Goal: Transaction & Acquisition: Obtain resource

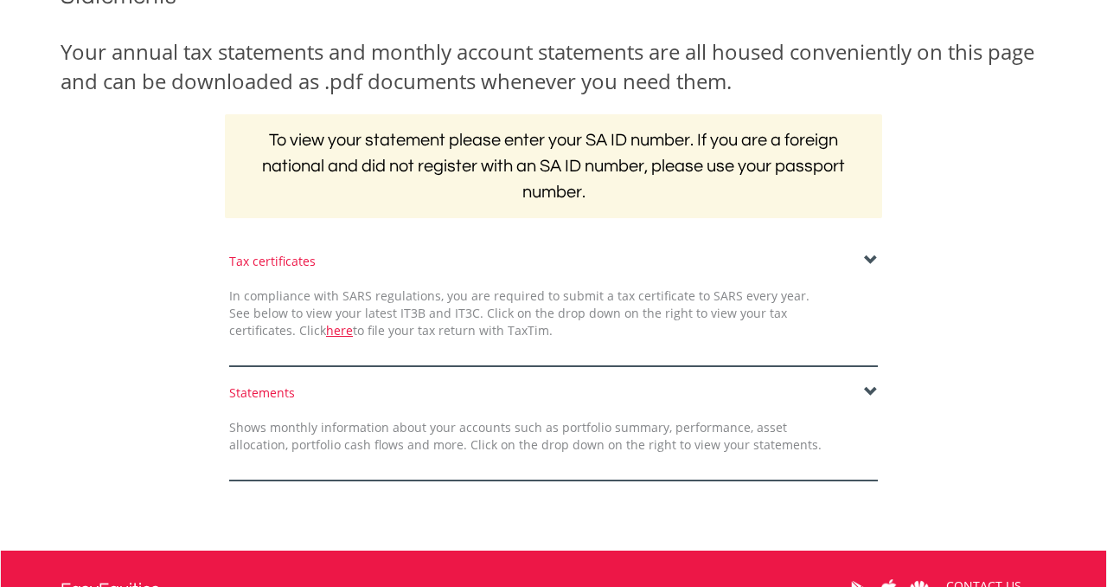
scroll to position [247, 0]
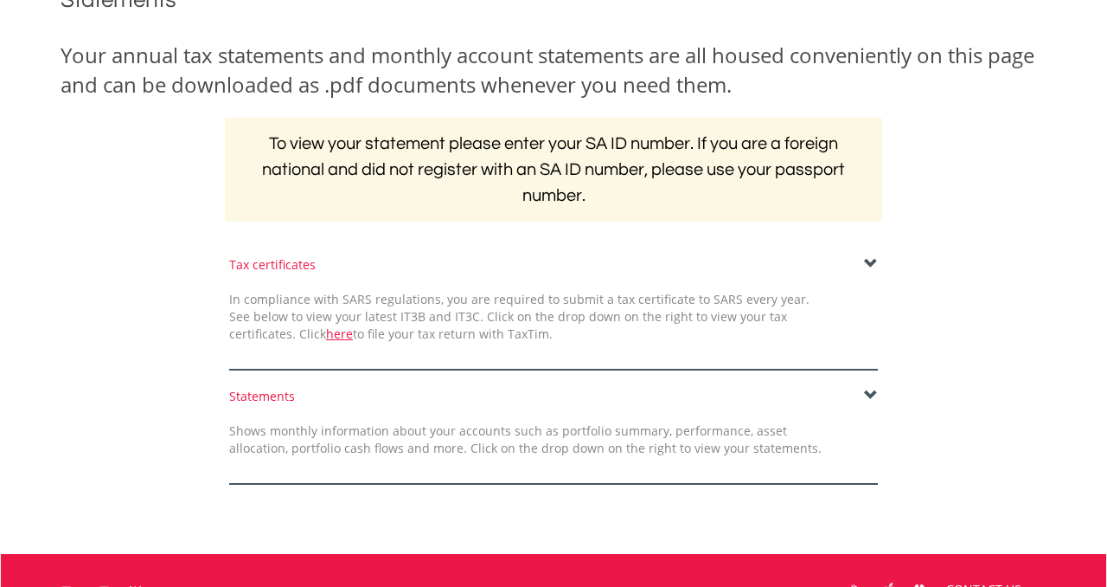
click at [869, 262] on span at bounding box center [871, 264] width 14 height 14
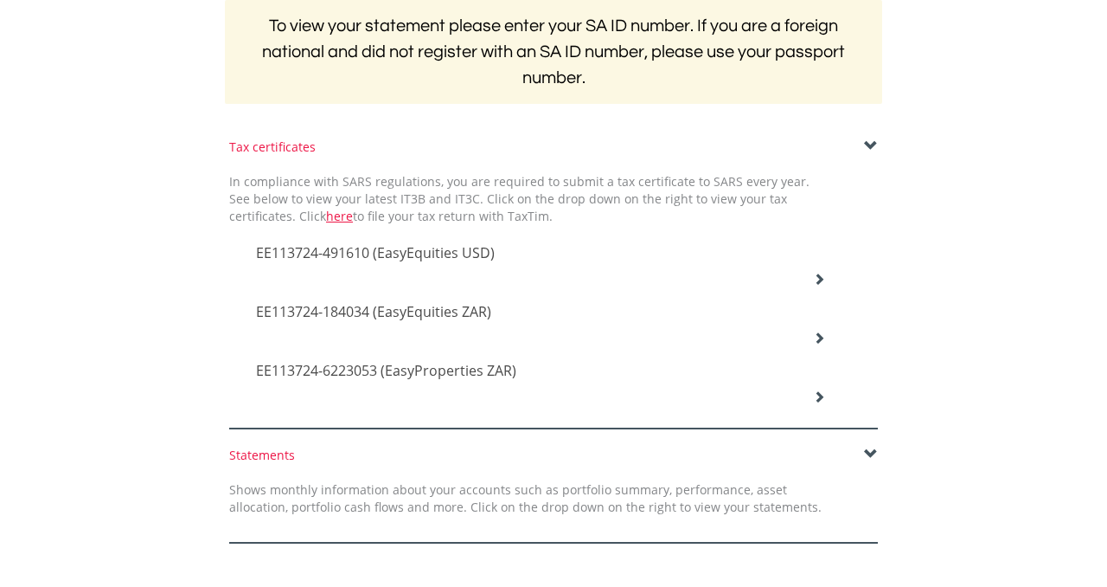
scroll to position [367, 0]
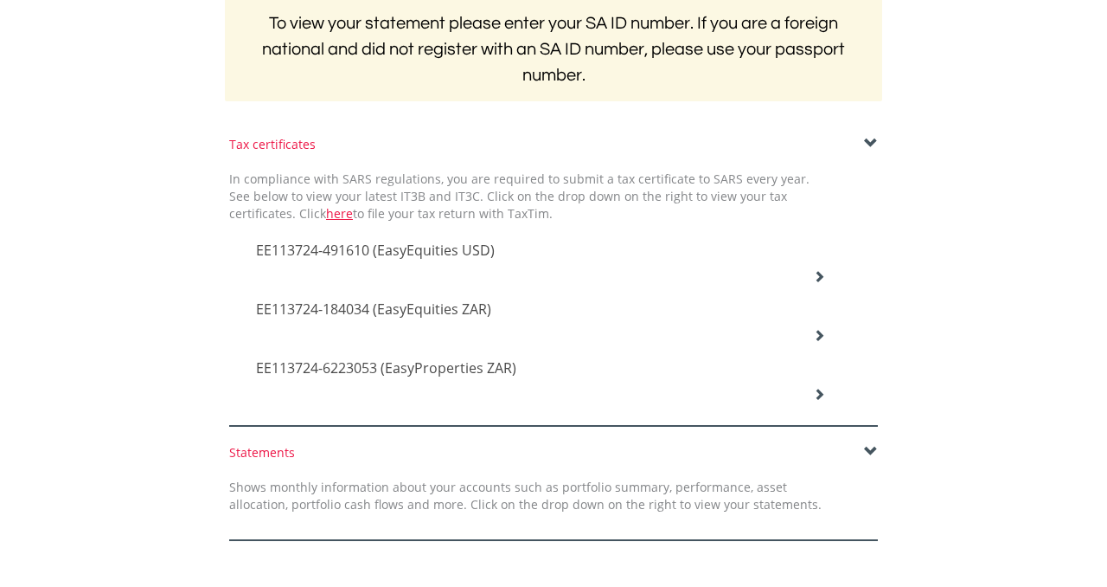
click at [829, 278] on div "EE113724-491610 (EasyEquities USD)" at bounding box center [540, 251] width 595 height 59
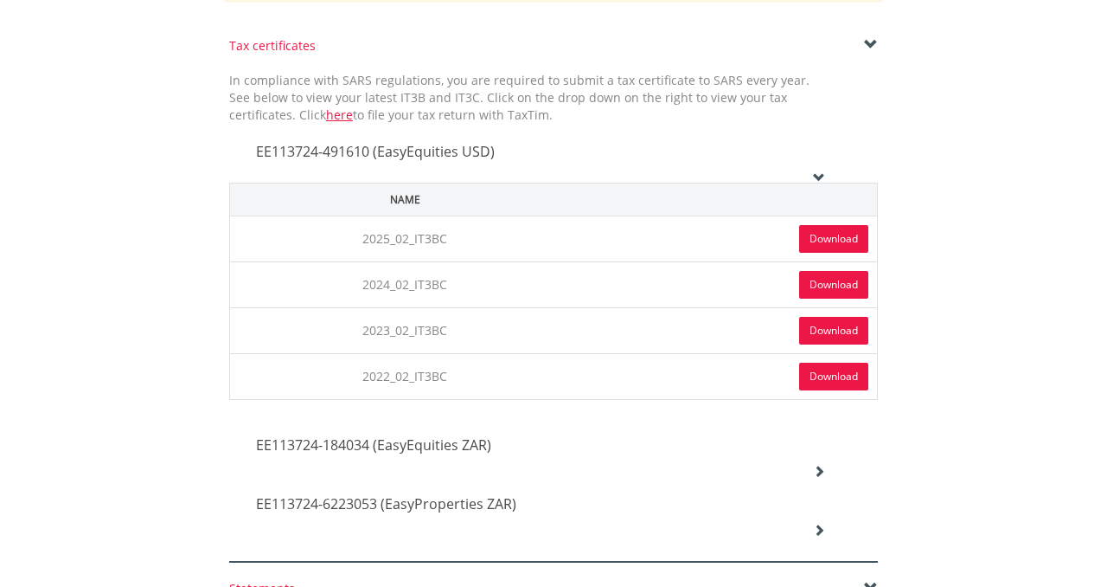
scroll to position [466, 0]
click at [836, 238] on link "Download" at bounding box center [833, 238] width 69 height 28
click at [471, 436] on span "EE113724-184034 (EasyEquities ZAR)" at bounding box center [373, 443] width 235 height 19
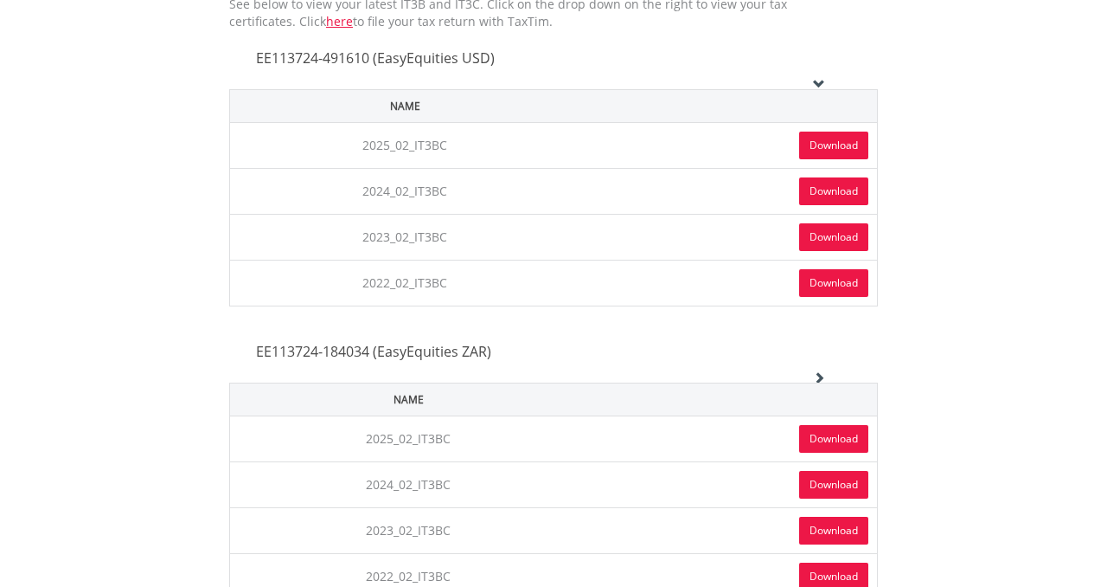
scroll to position [555, 0]
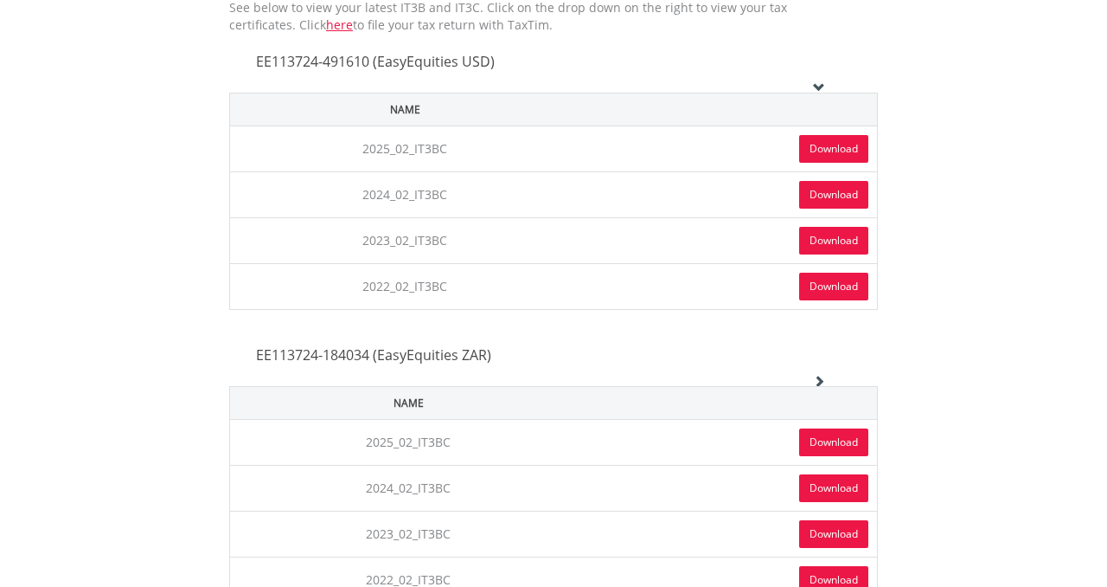
click at [845, 441] on link "Download" at bounding box center [833, 442] width 69 height 28
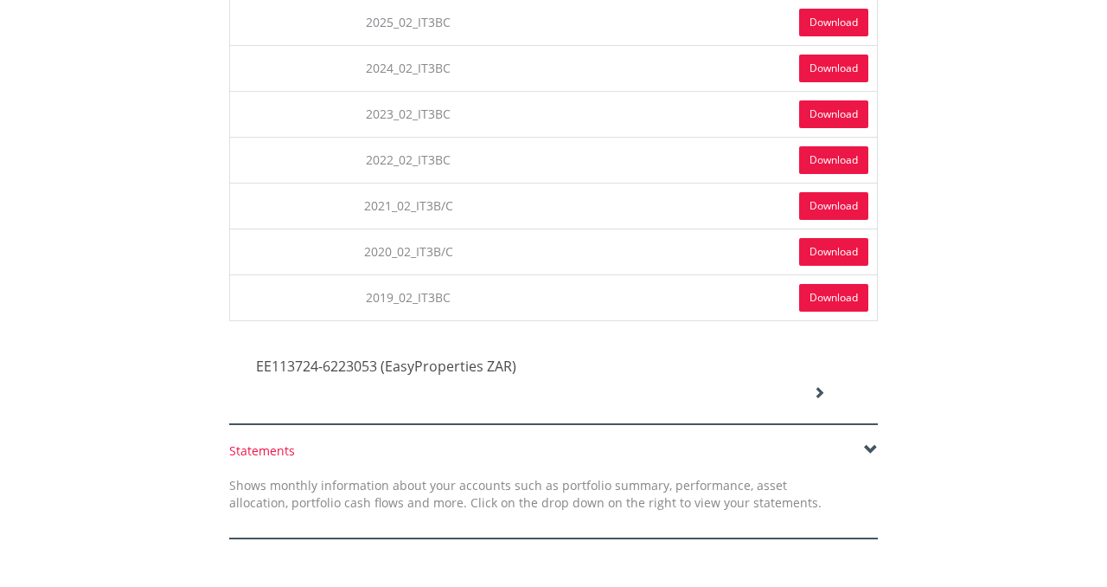
scroll to position [976, 0]
click at [461, 365] on span "EE113724-6223053 (EasyProperties ZAR)" at bounding box center [386, 365] width 260 height 19
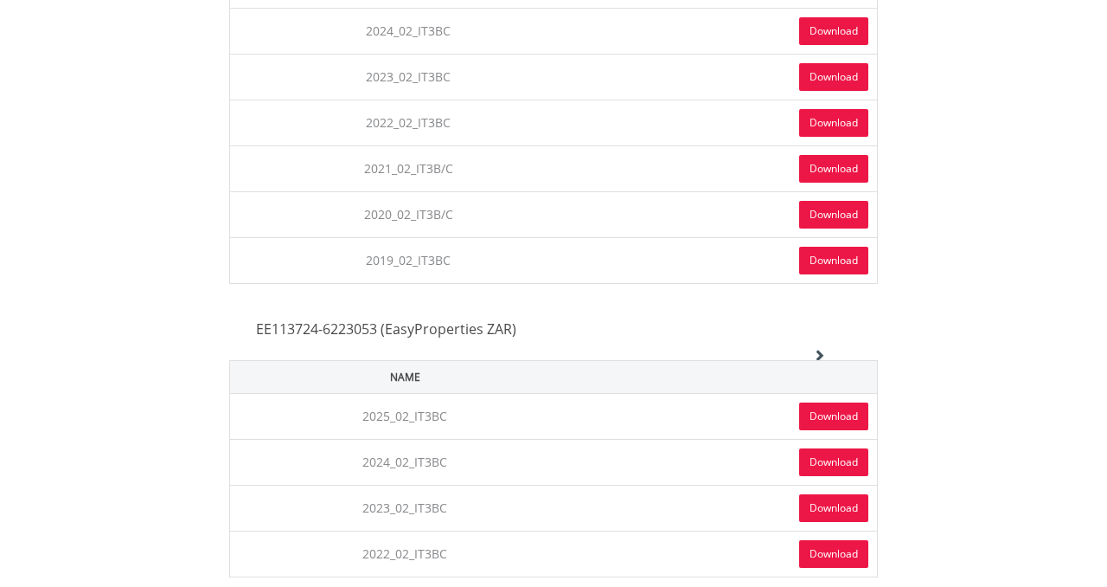
scroll to position [1003, 0]
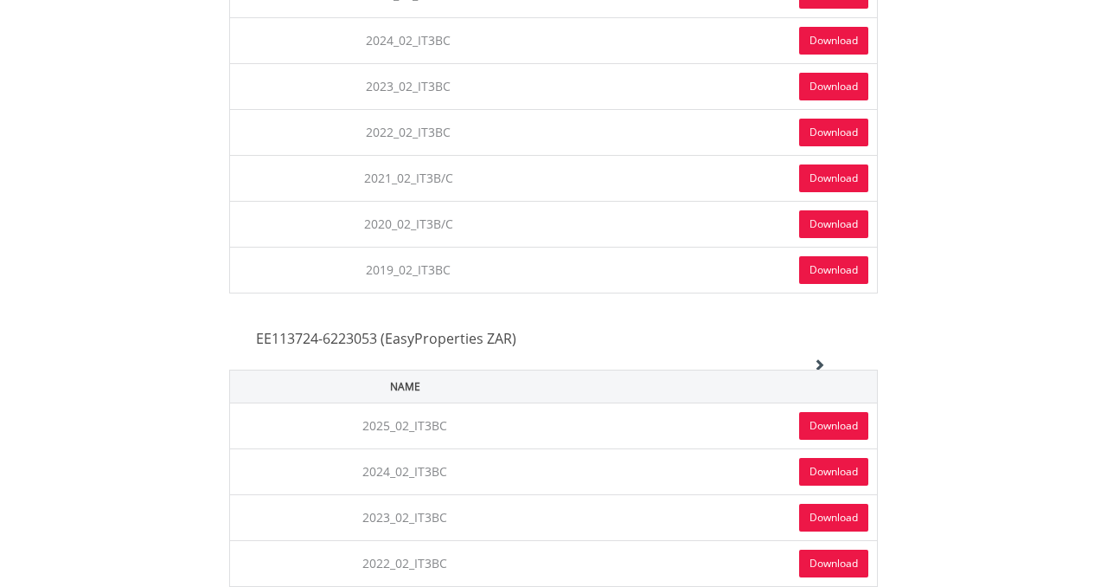
click at [830, 421] on link "Download" at bounding box center [833, 426] width 69 height 28
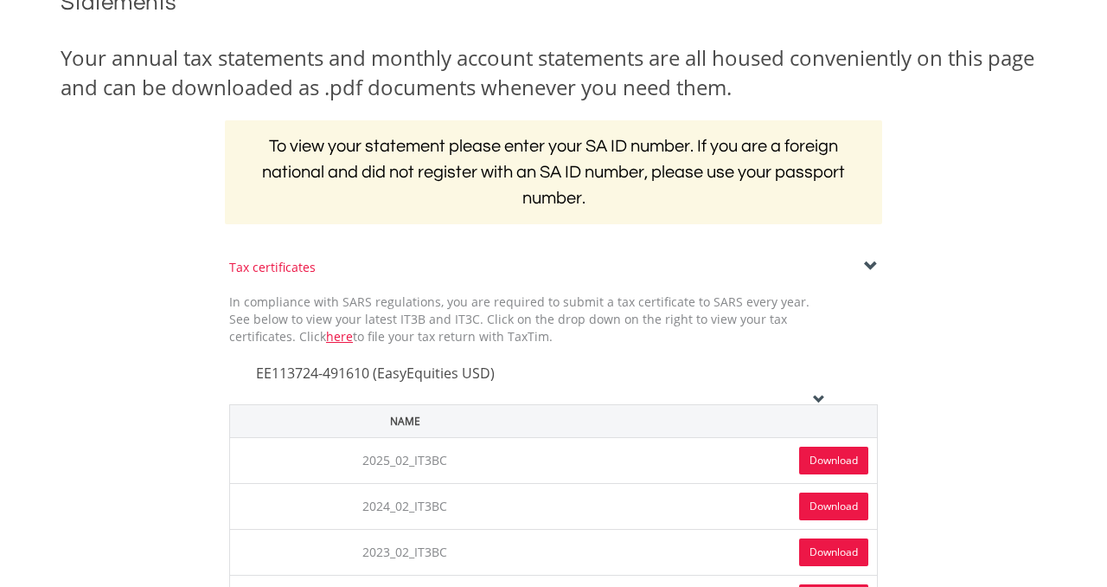
scroll to position [0, 0]
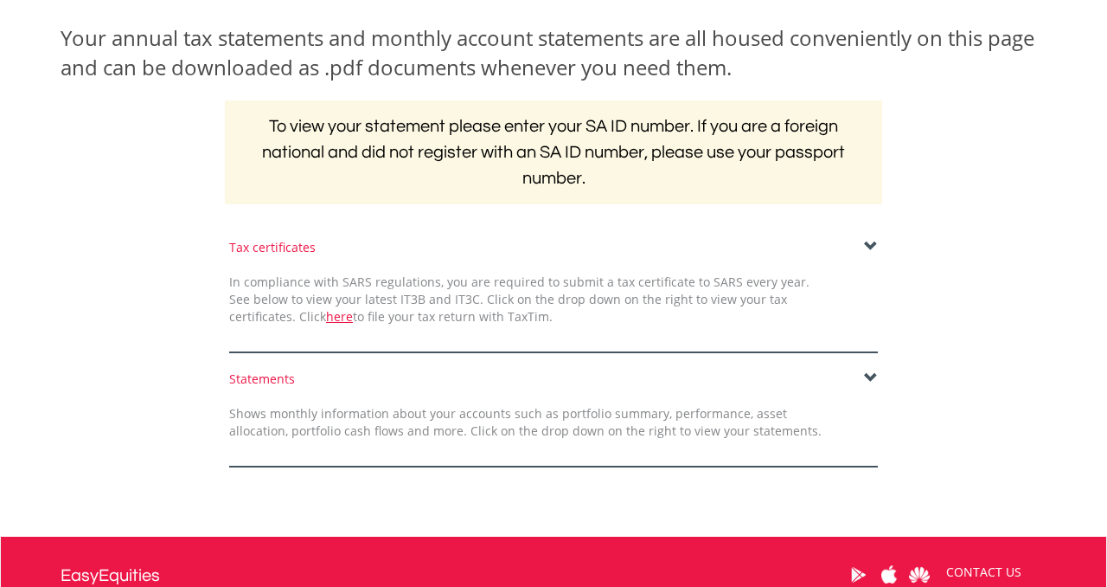
scroll to position [281, 0]
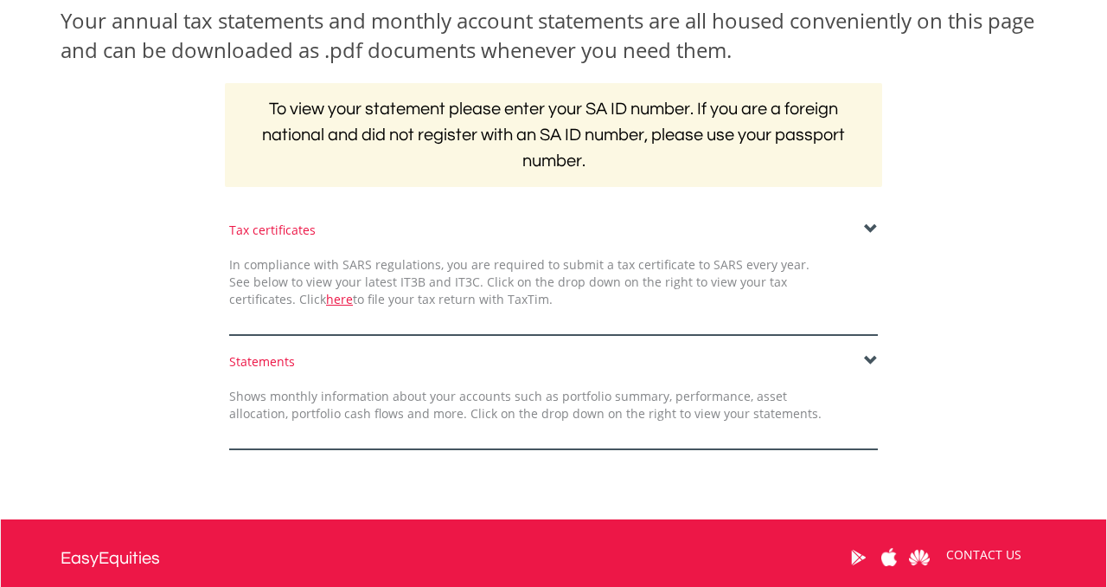
click at [869, 228] on span at bounding box center [871, 229] width 14 height 14
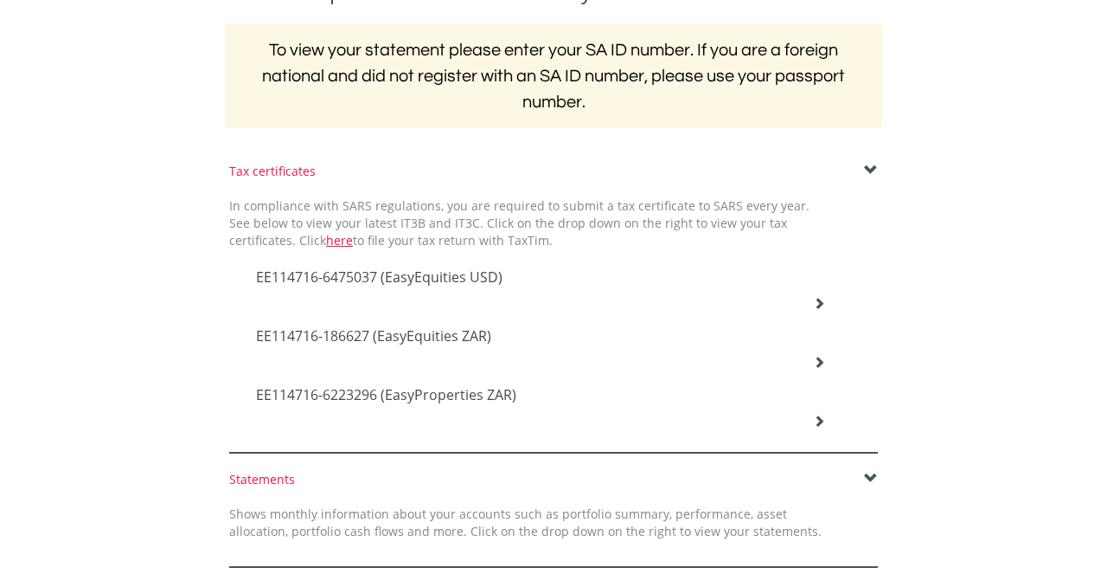
scroll to position [343, 0]
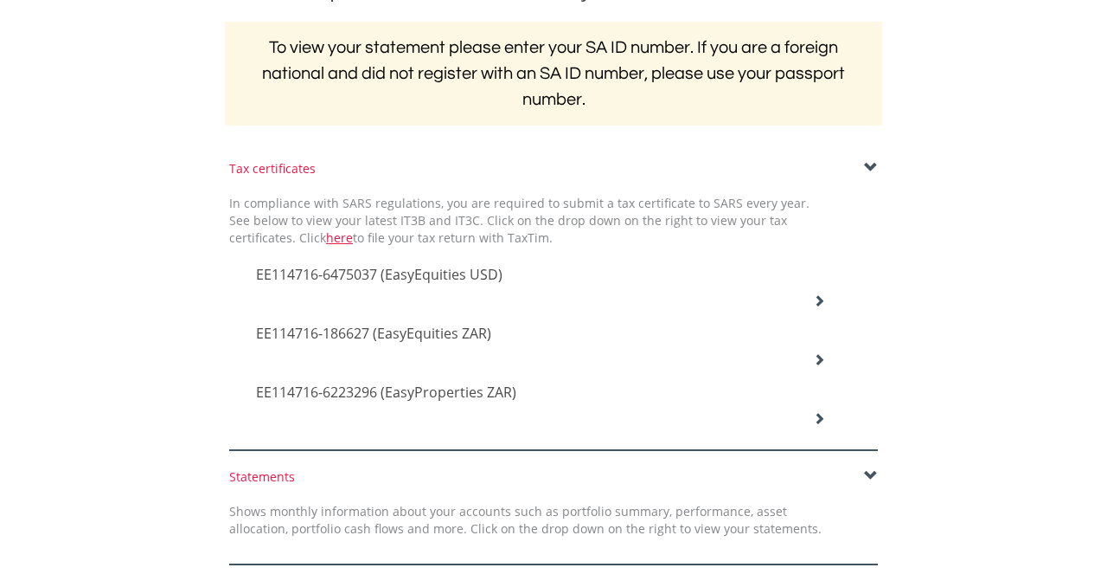
click at [814, 305] on div "EE114716-186627 (EasyEquities ZAR)" at bounding box center [540, 276] width 595 height 59
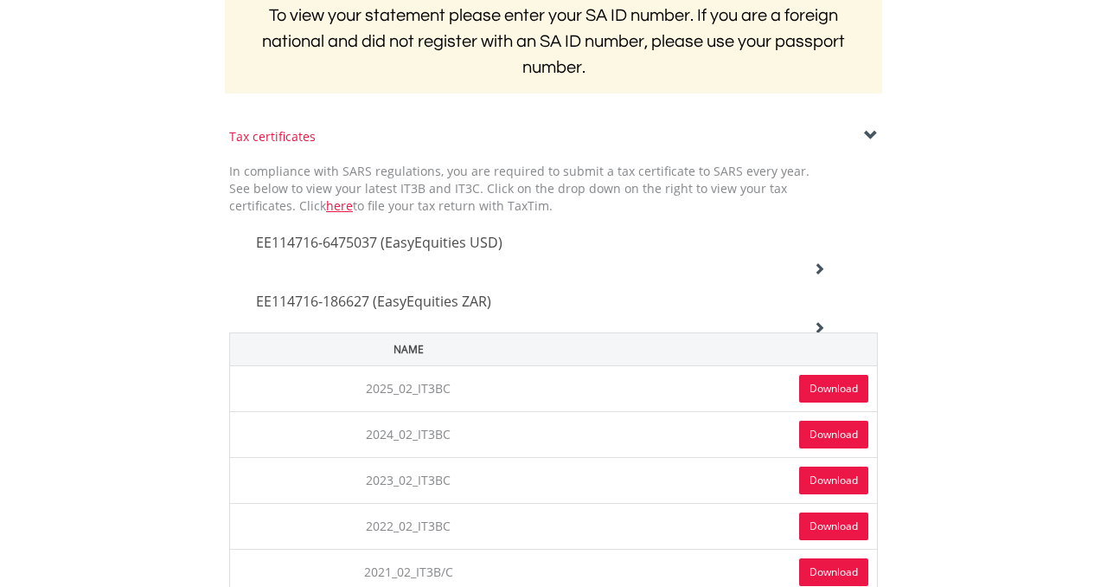
scroll to position [379, 0]
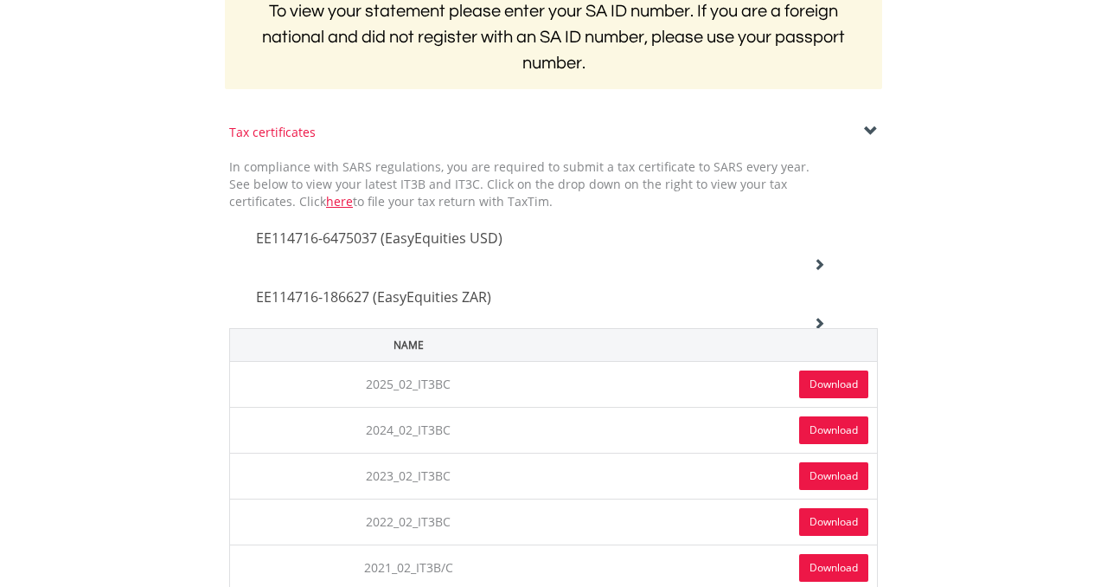
click at [831, 380] on link "Download" at bounding box center [833, 384] width 69 height 28
click at [636, 248] on h4 "EE114716-186627 (EasyEquities ZAR)" at bounding box center [540, 238] width 569 height 21
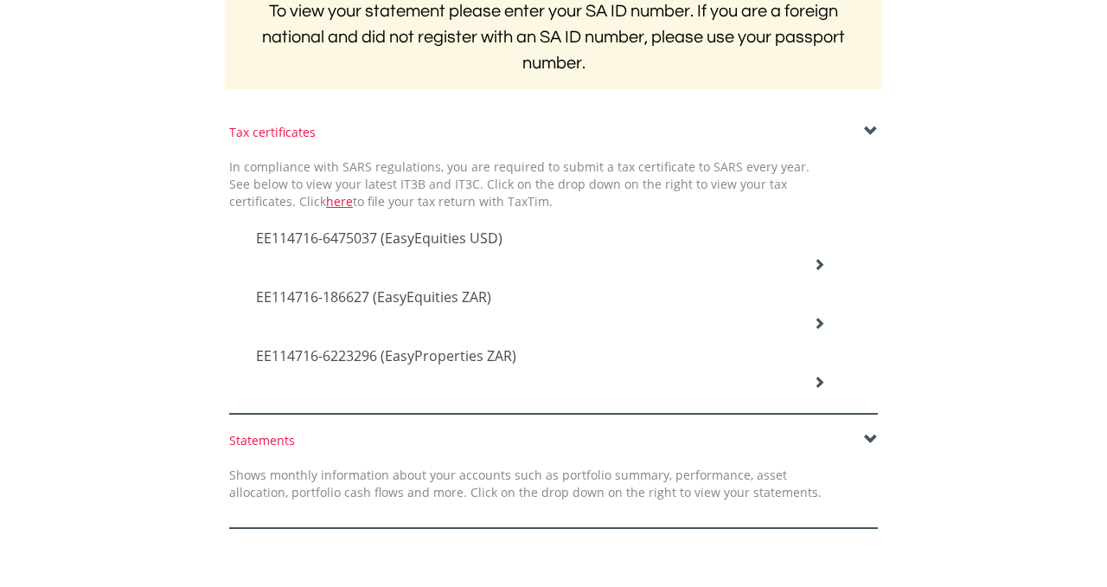
click at [475, 247] on span "EE114716-186627 (EasyEquities ZAR)" at bounding box center [379, 237] width 247 height 19
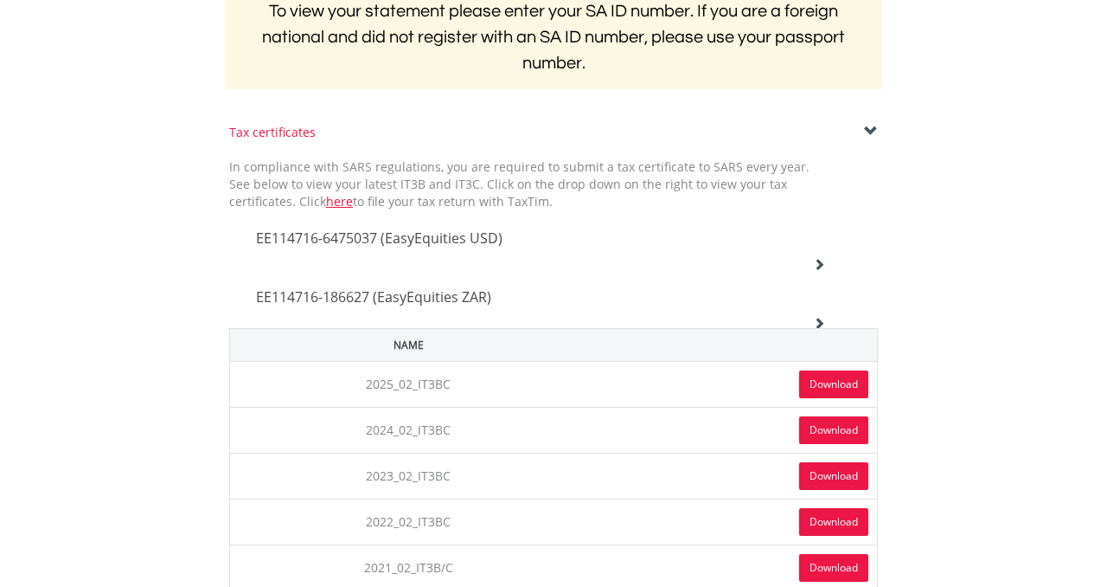
click at [819, 382] on link "Download" at bounding box center [833, 384] width 69 height 28
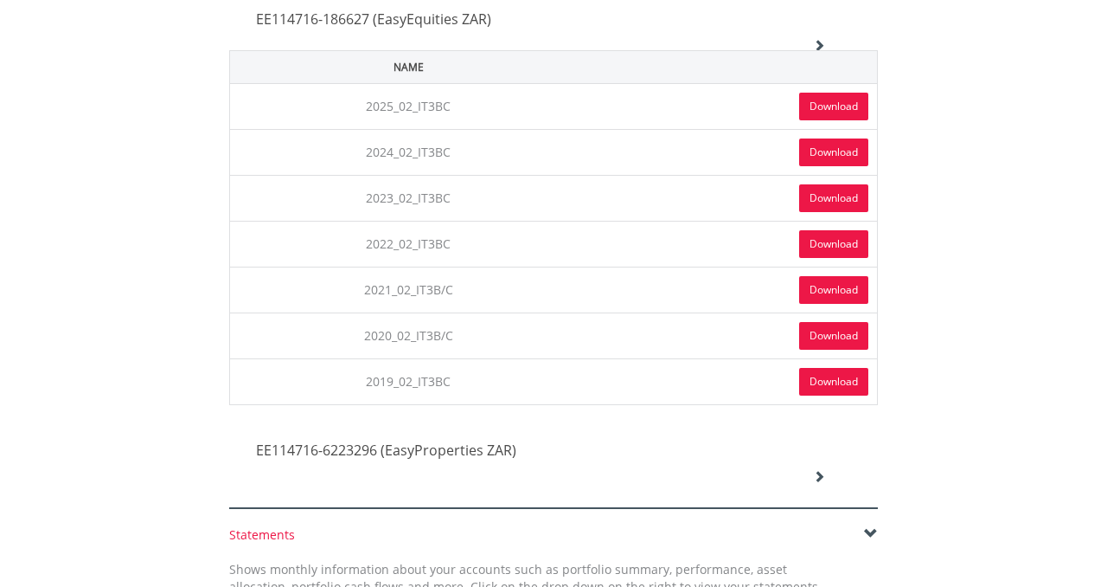
scroll to position [741, 0]
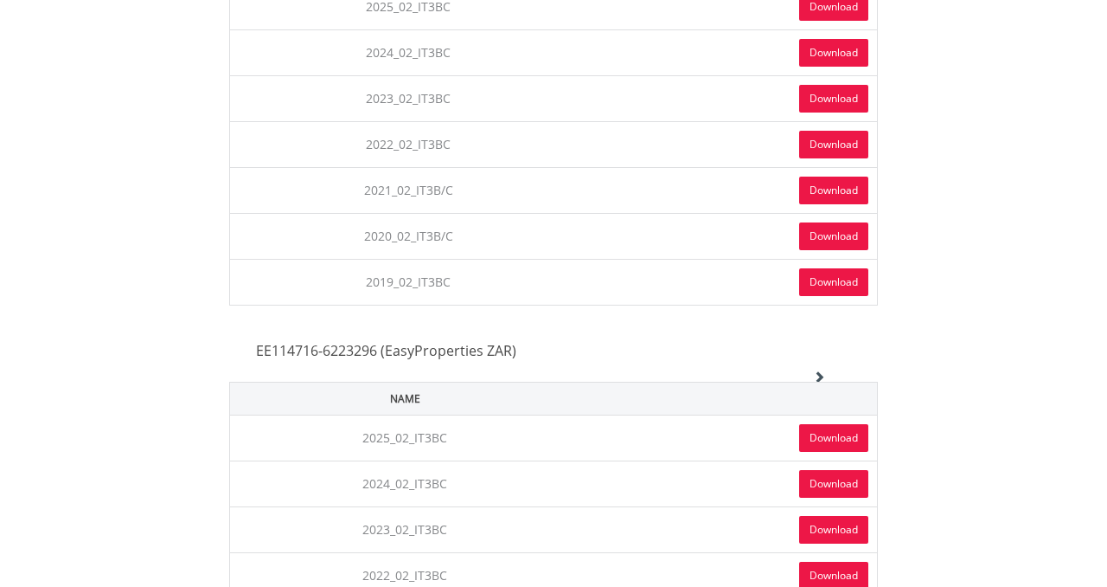
scroll to position [779, 0]
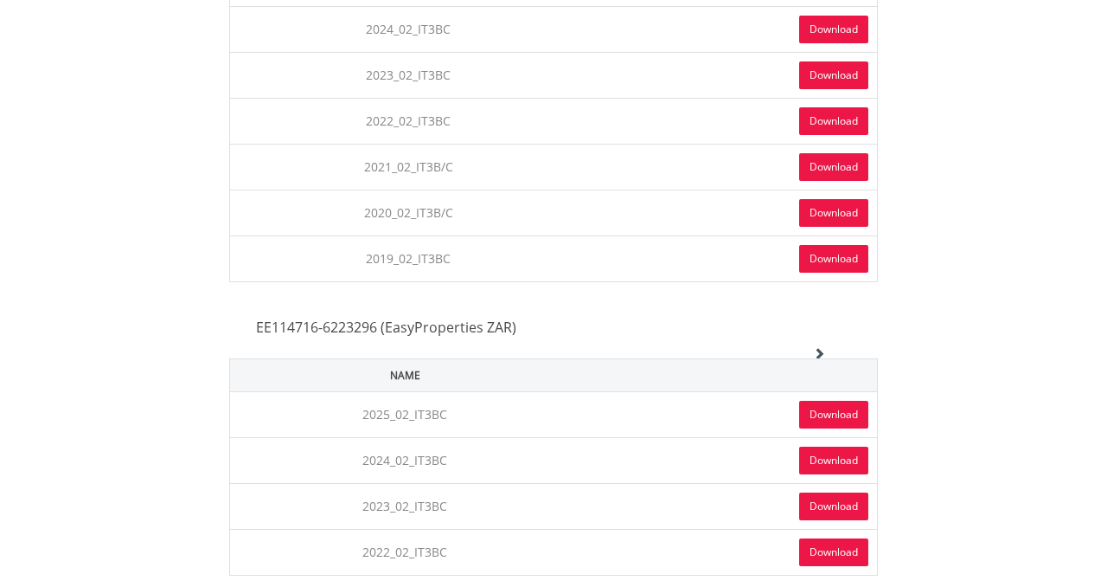
click at [830, 414] on link "Download" at bounding box center [833, 415] width 69 height 28
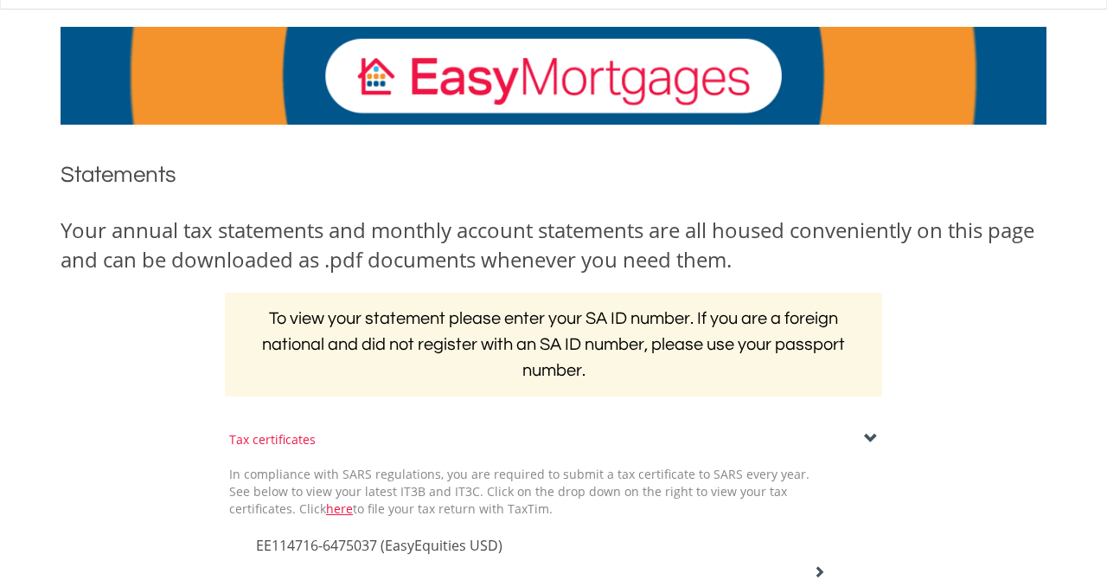
scroll to position [0, 0]
